Goal: Transaction & Acquisition: Purchase product/service

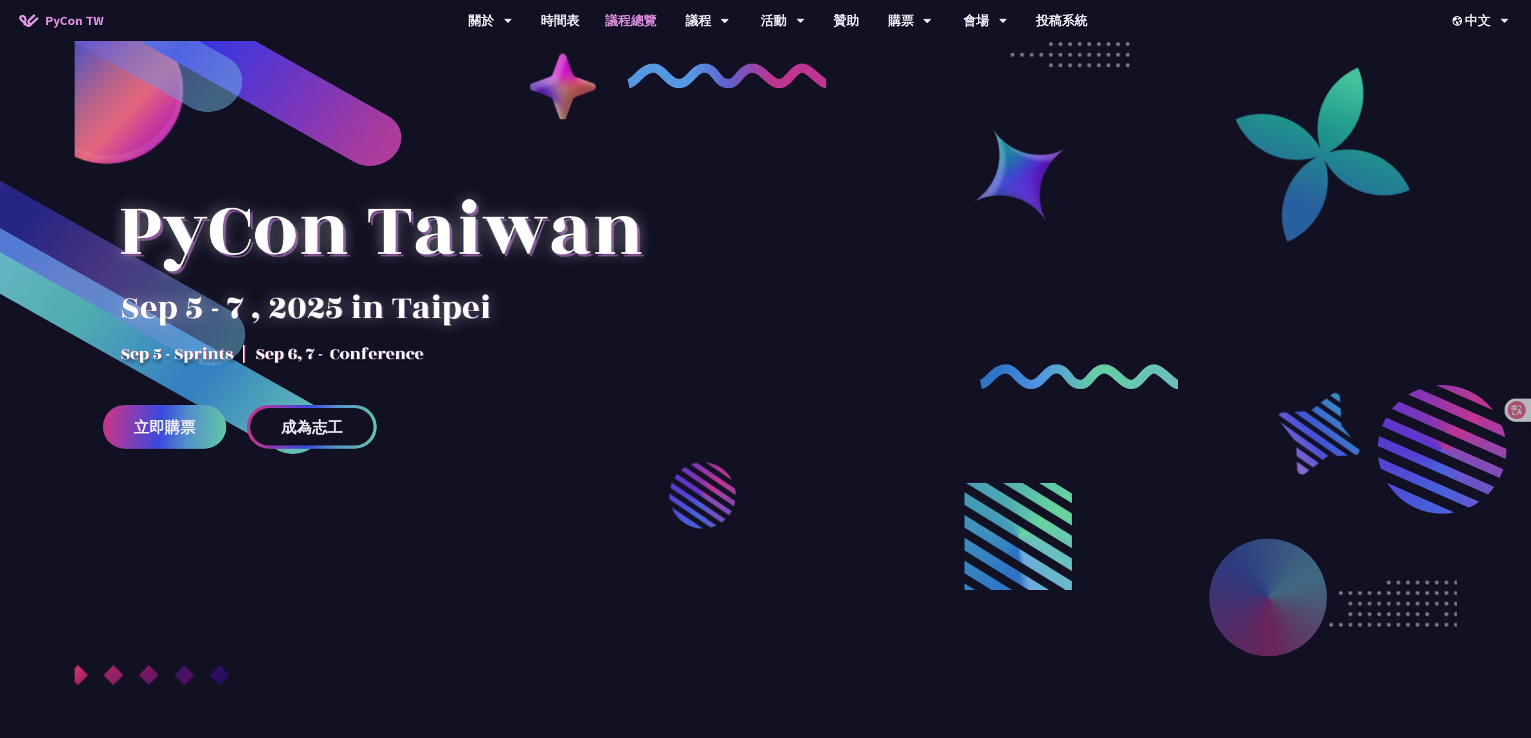
click at [653, 29] on link "議程總覽" at bounding box center [630, 20] width 77 height 41
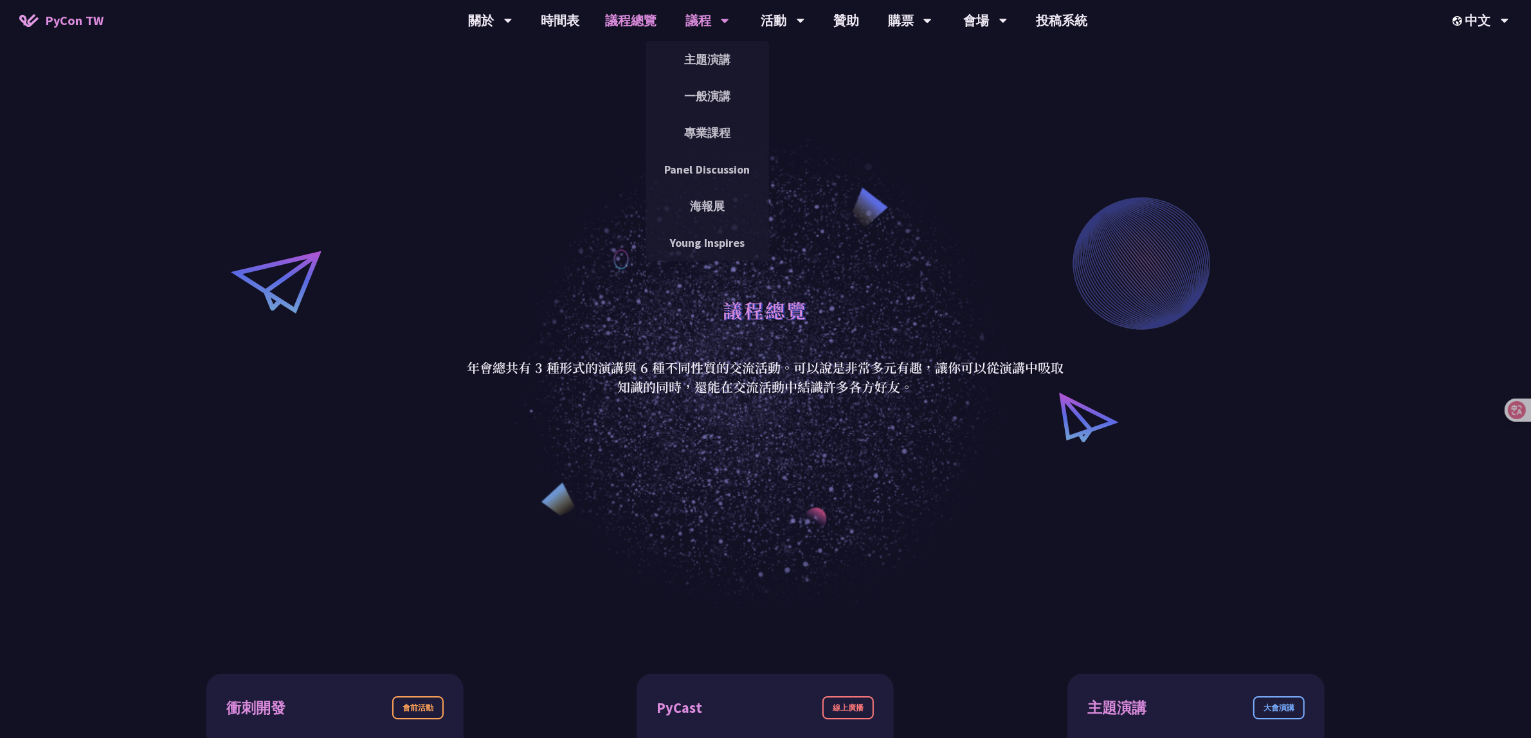
click at [698, 21] on div "議程" at bounding box center [708, 20] width 44 height 41
click at [706, 53] on link "主題演講" at bounding box center [707, 59] width 123 height 30
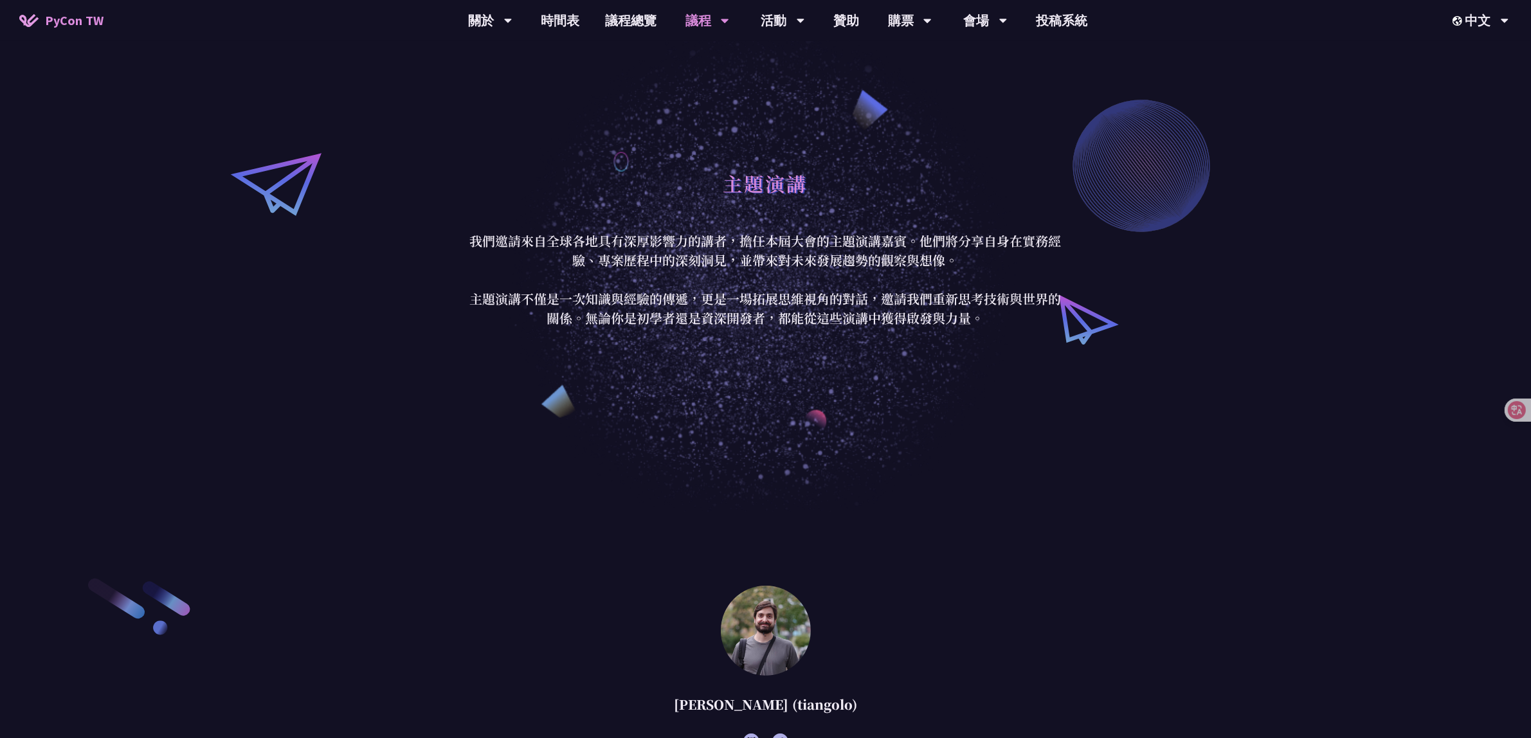
scroll to position [503, 0]
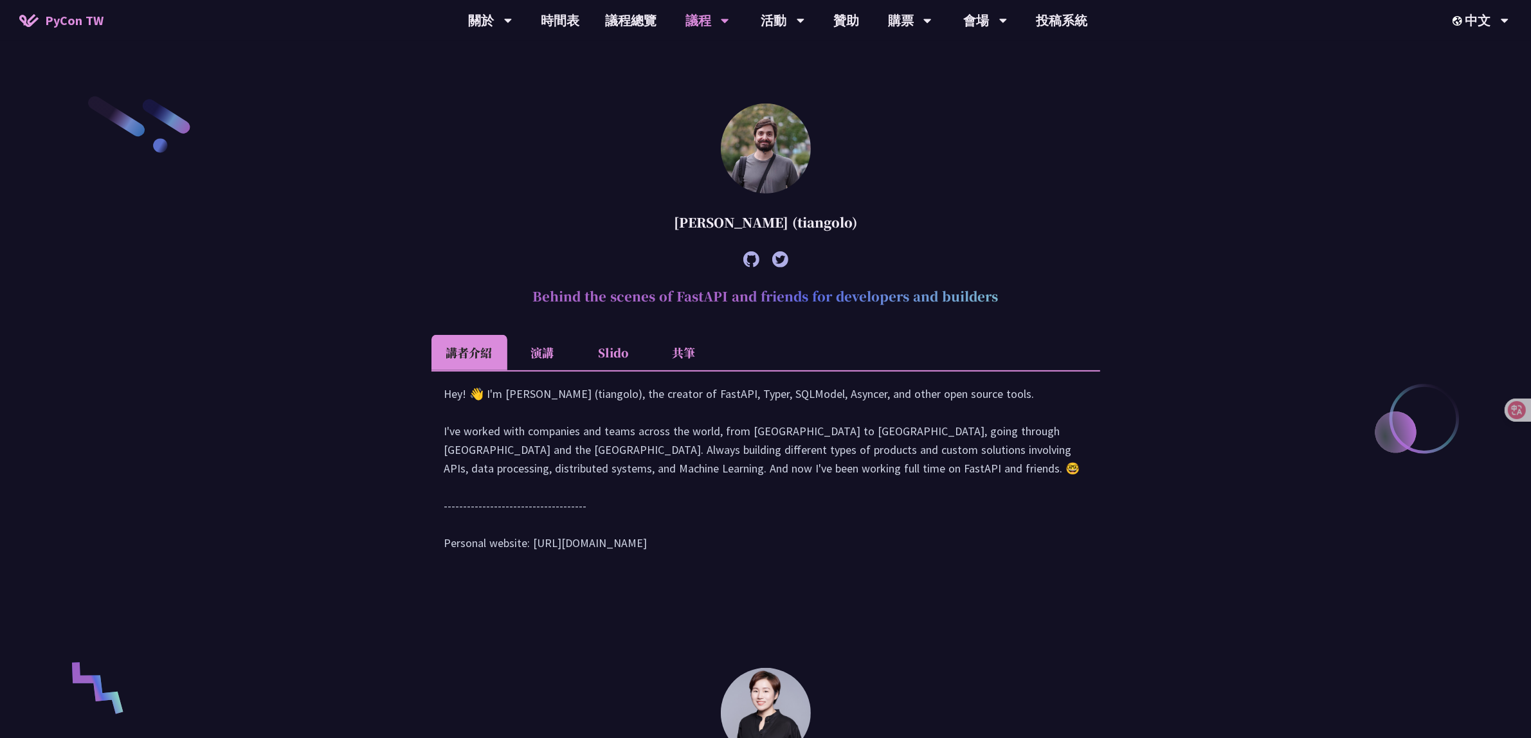
click at [698, 355] on li "共筆" at bounding box center [684, 352] width 71 height 35
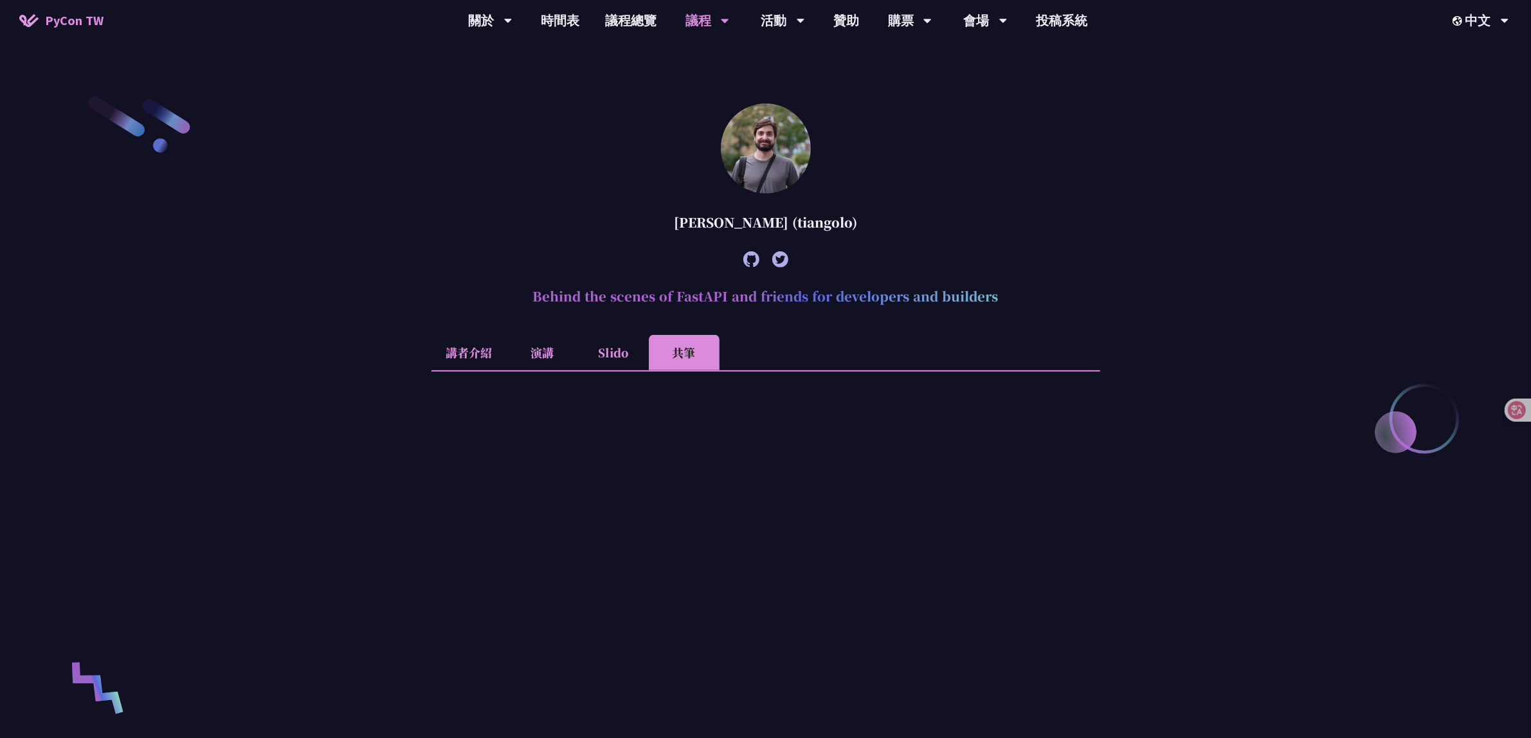
click at [538, 352] on li "演講" at bounding box center [542, 352] width 71 height 35
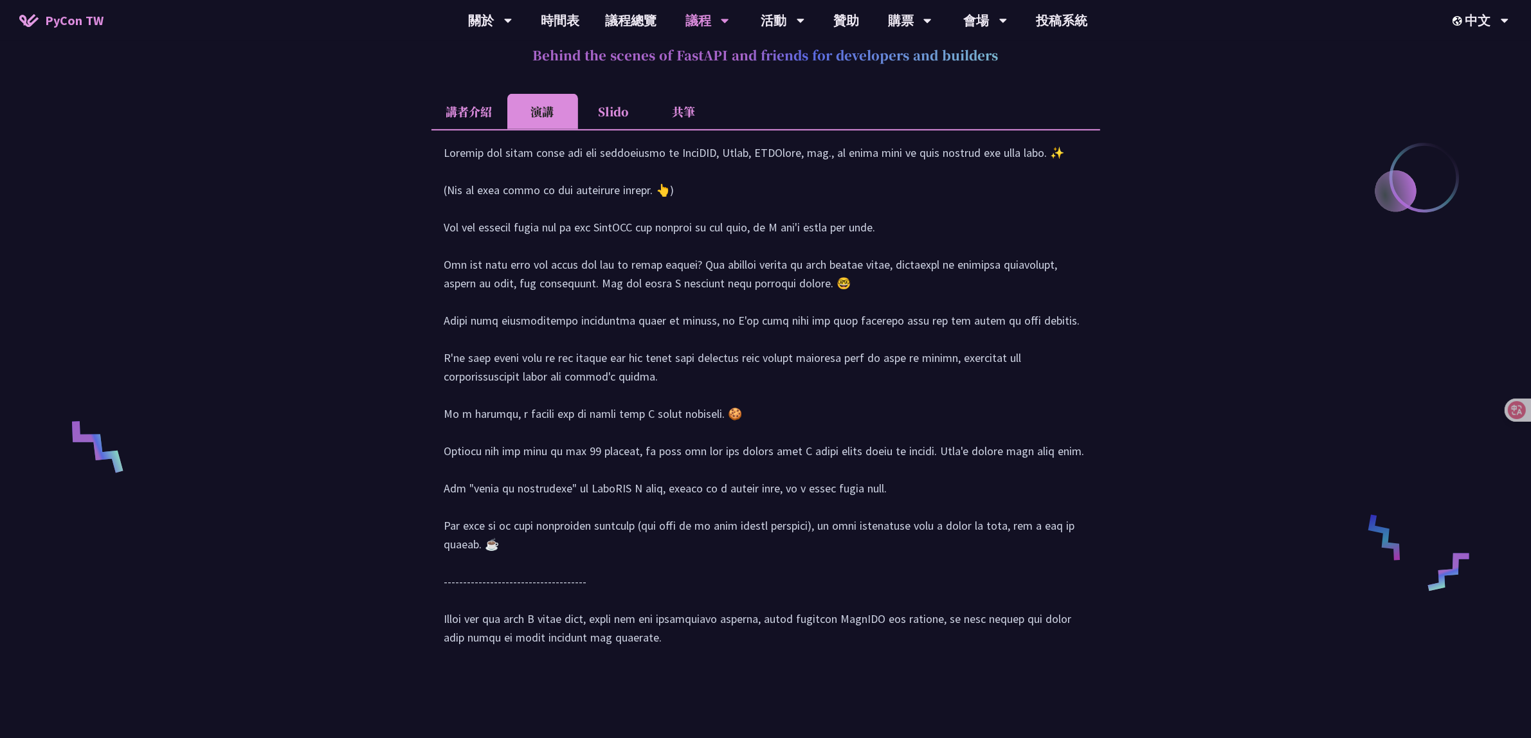
scroll to position [583, 0]
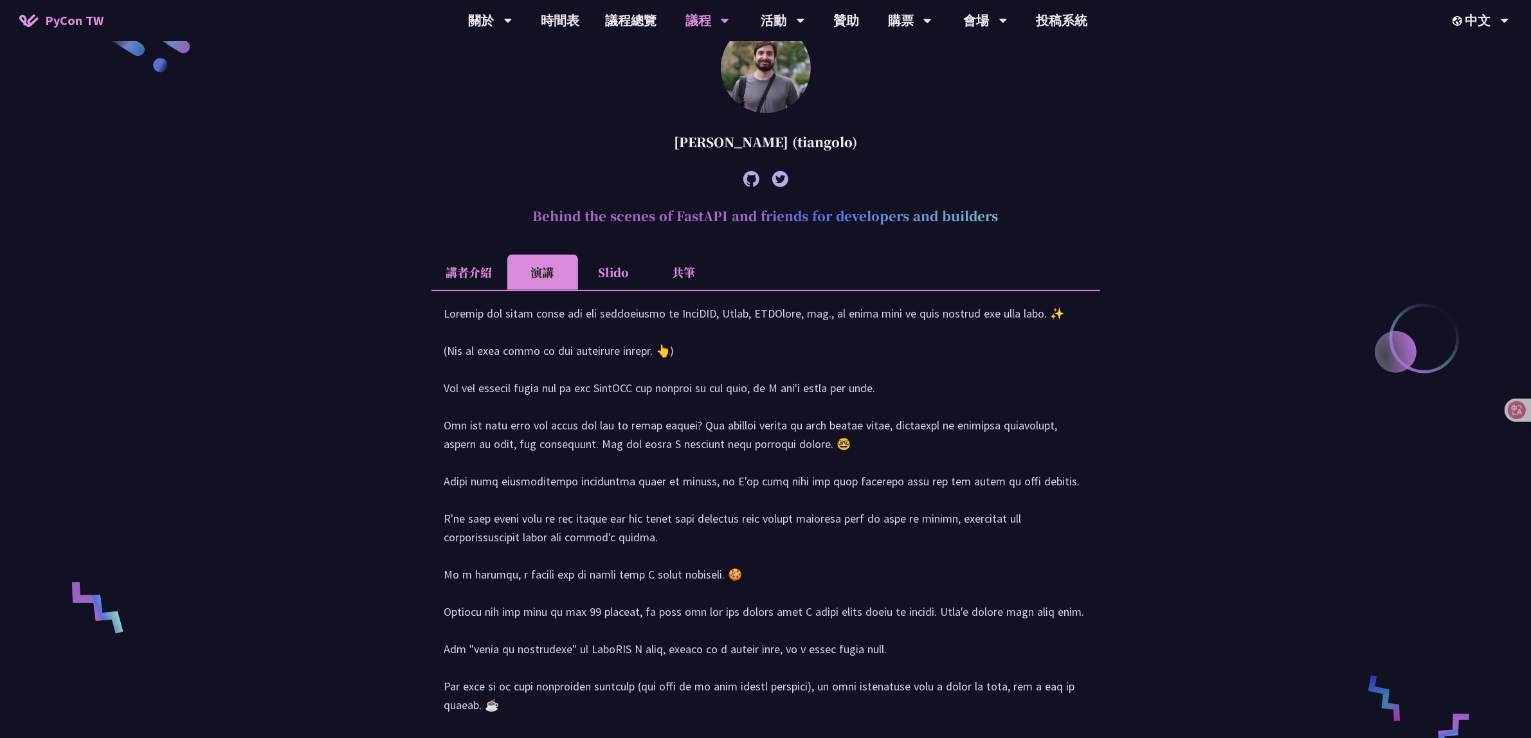
click at [603, 284] on li "Slido" at bounding box center [613, 272] width 71 height 35
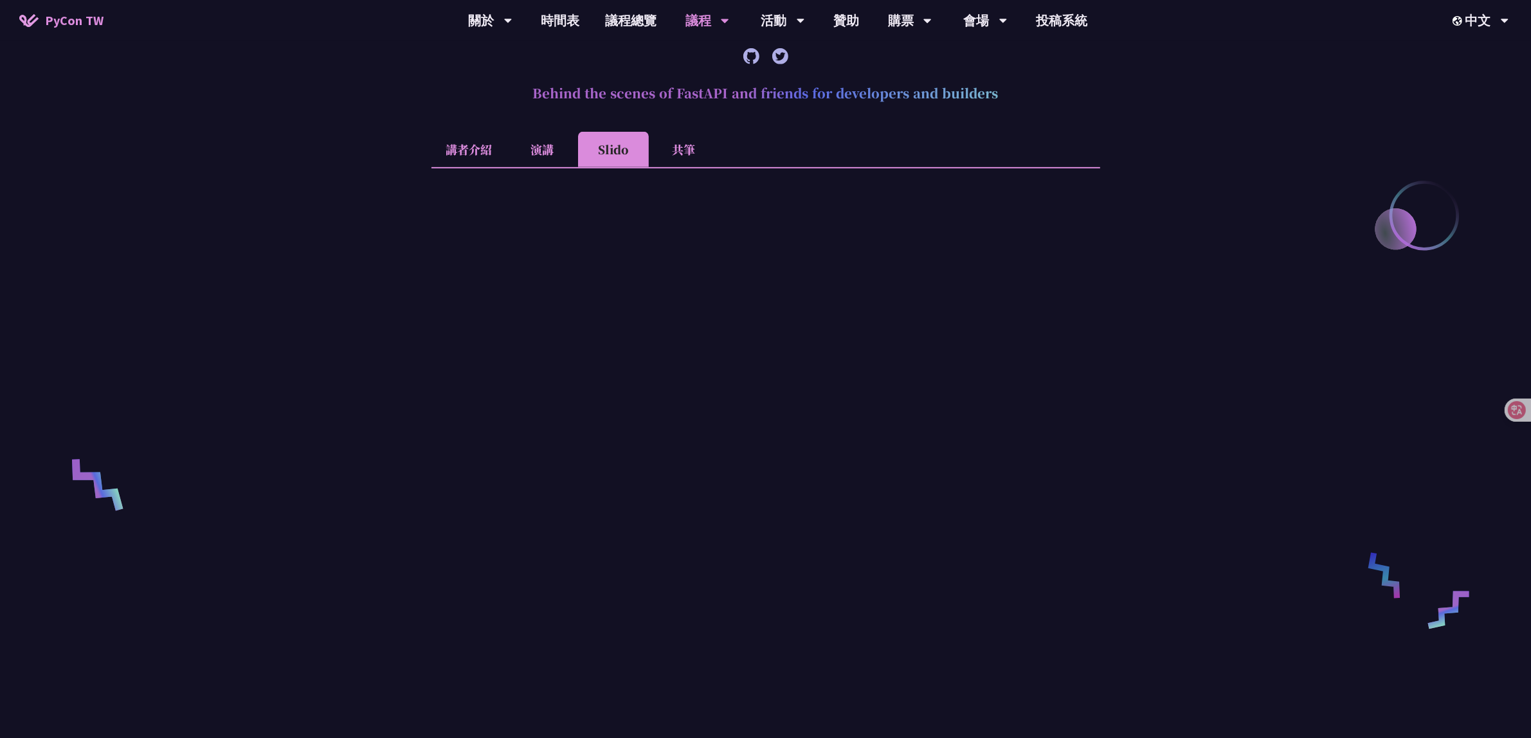
scroll to position [744, 0]
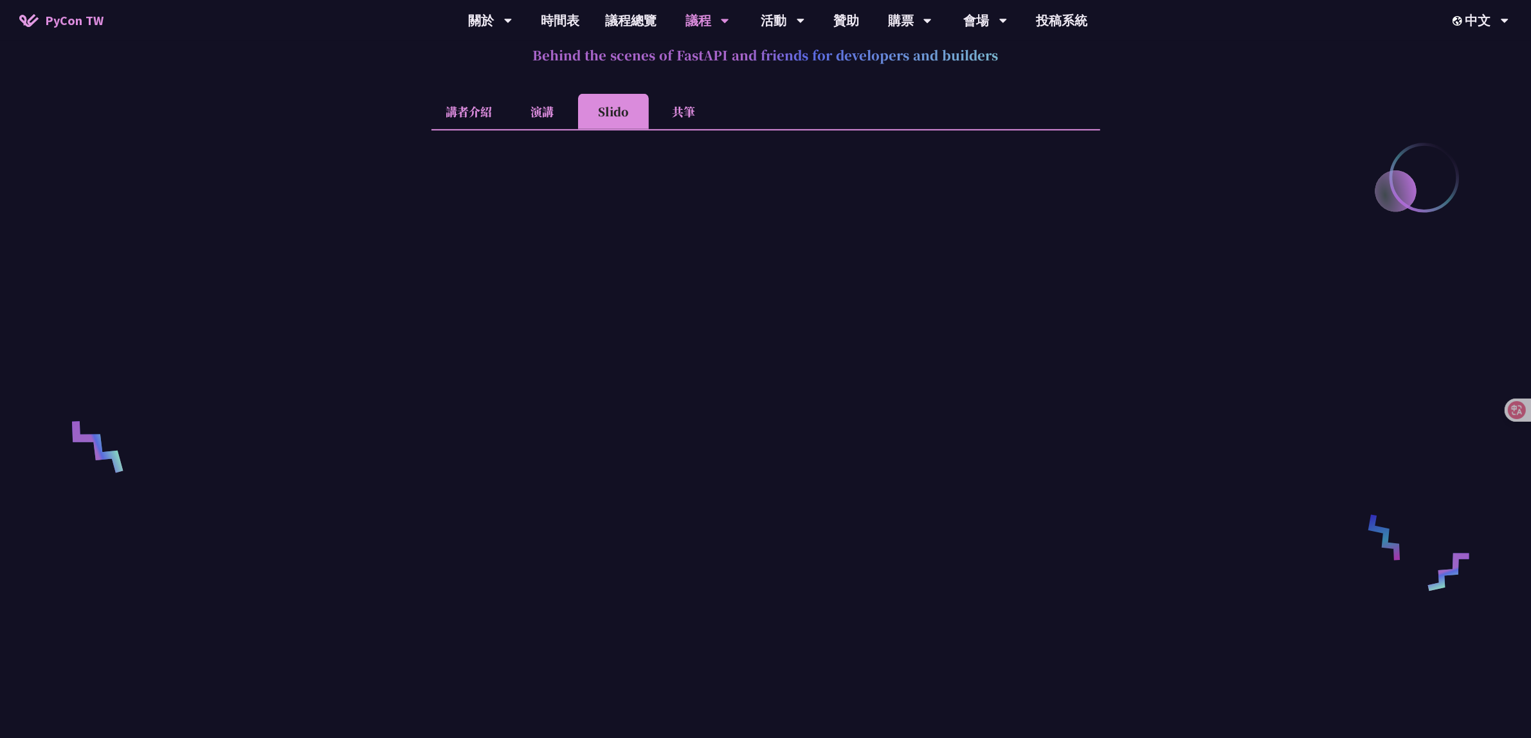
click at [683, 116] on li "共筆" at bounding box center [684, 111] width 71 height 35
click at [891, 19] on div "購票" at bounding box center [910, 20] width 44 height 41
click at [912, 68] on link "購票資訊" at bounding box center [909, 59] width 123 height 30
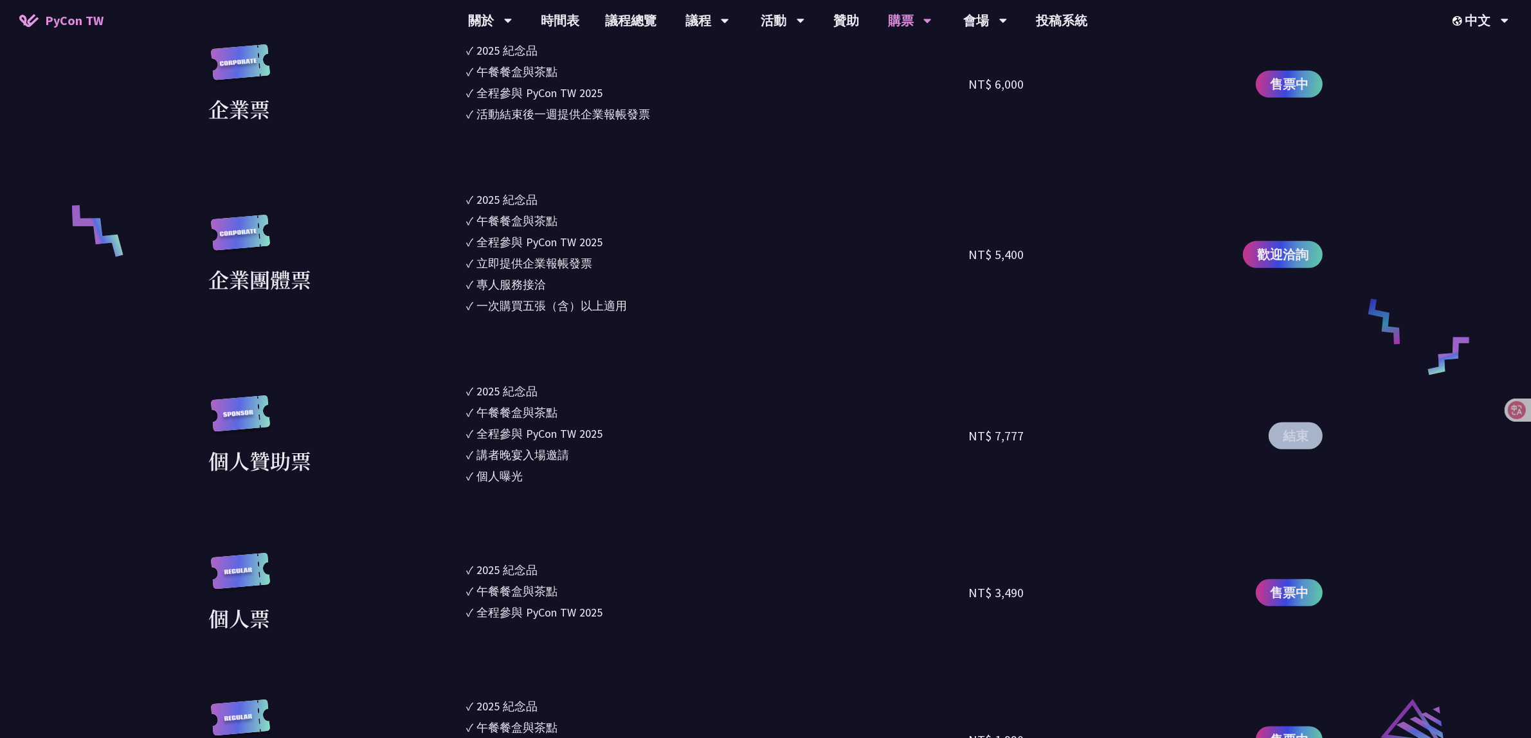
scroll to position [1206, 0]
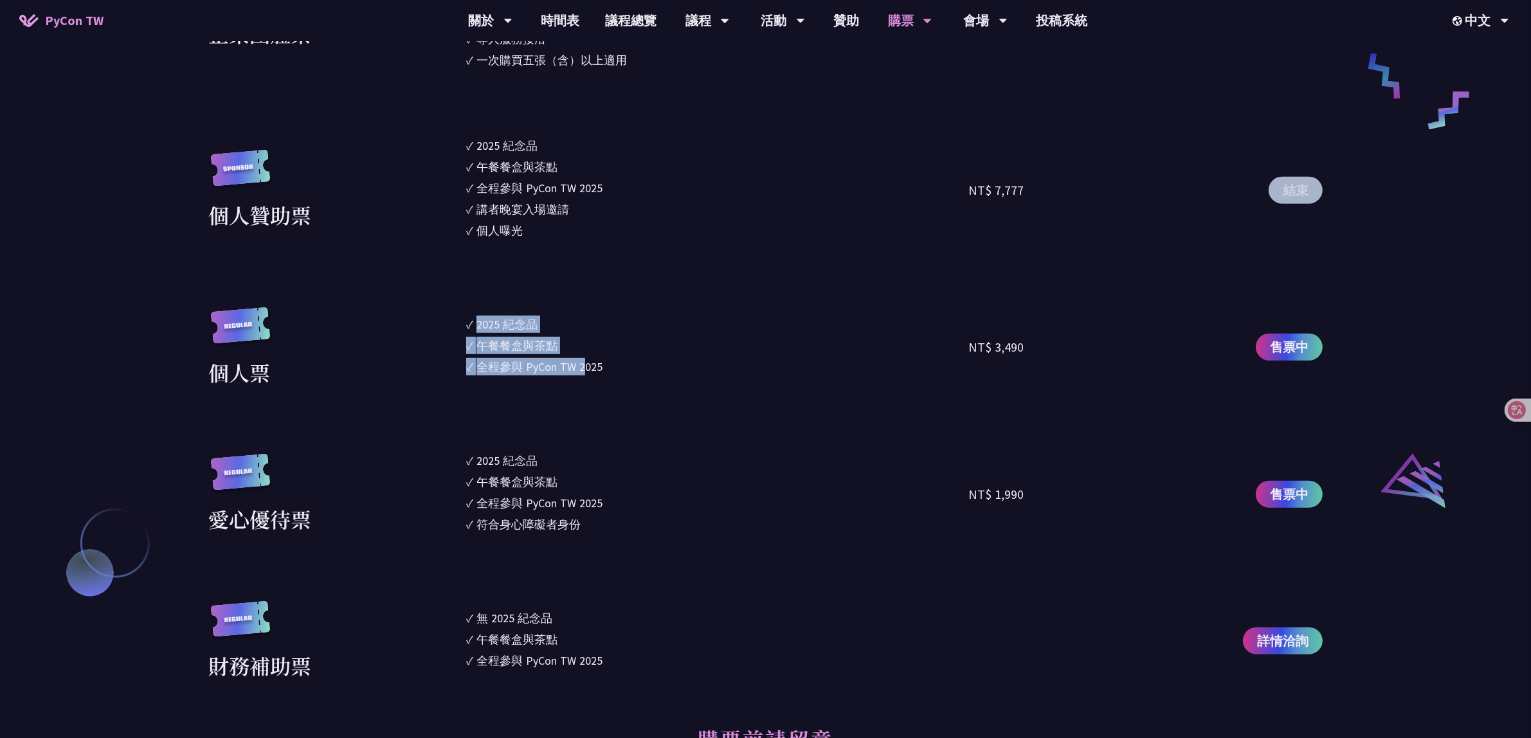
drag, startPoint x: 480, startPoint y: 327, endPoint x: 585, endPoint y: 375, distance: 116.0
click at [585, 375] on ul "✓ 2025 紀念品 ✓ 午餐餐盒與茶點 ✓ 全程參與 PyCon TW 2025" at bounding box center [717, 347] width 503 height 80
click at [718, 372] on li "✓ 全程參與 PyCon TW 2025" at bounding box center [717, 366] width 503 height 17
click at [717, 304] on section "企業票 ✓ 2025 紀念品 ✓ 午餐餐盒與茶點 ✓ 全程參與 PyCon TW 2025 ✓ 活動結束後一週提供企業報帳發票 NT$ 6,000 售票中 企…" at bounding box center [765, 238] width 1115 height 885
